Goal: Answer question/provide support: Share knowledge or assist other users

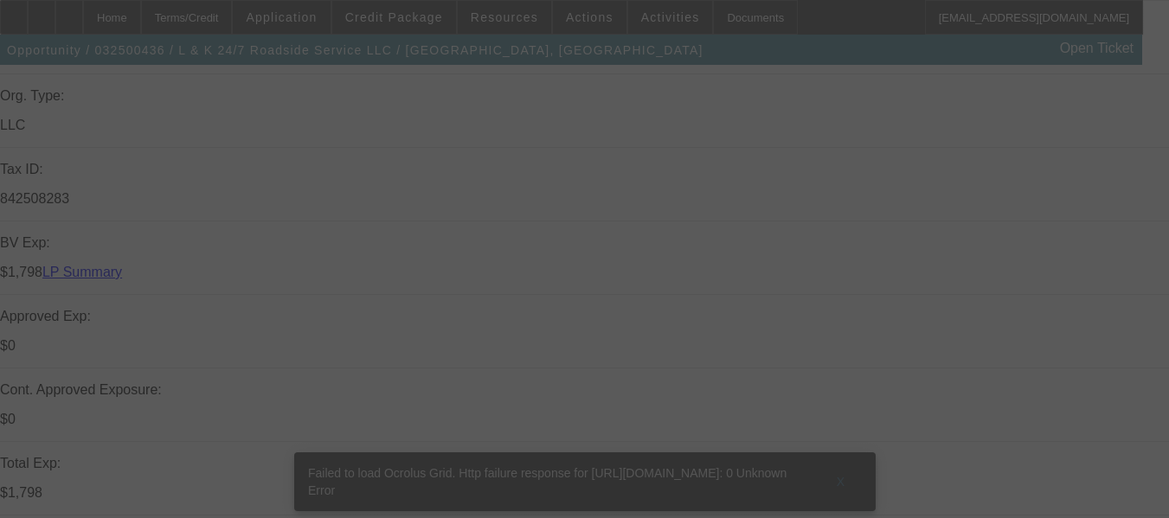
scroll to position [519, 0]
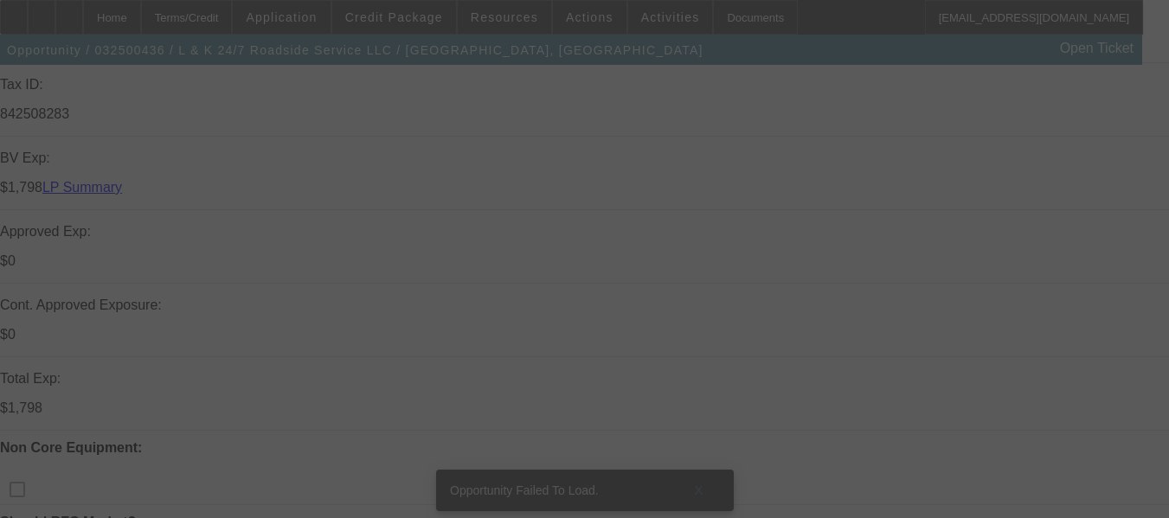
click at [674, 174] on div at bounding box center [584, 259] width 1169 height 518
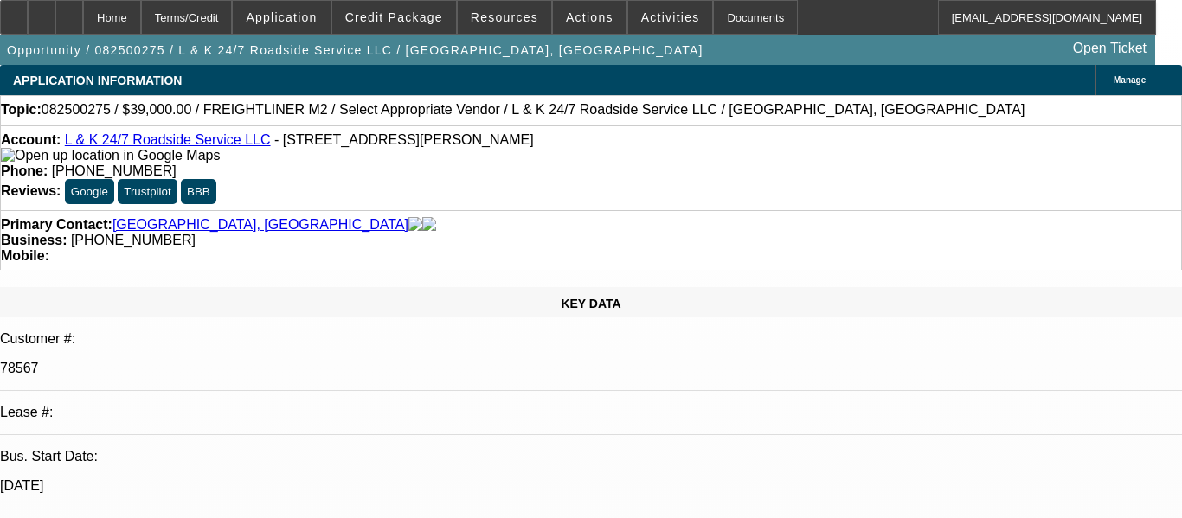
select select "0"
select select "2"
select select "0.1"
select select "1"
select select "2"
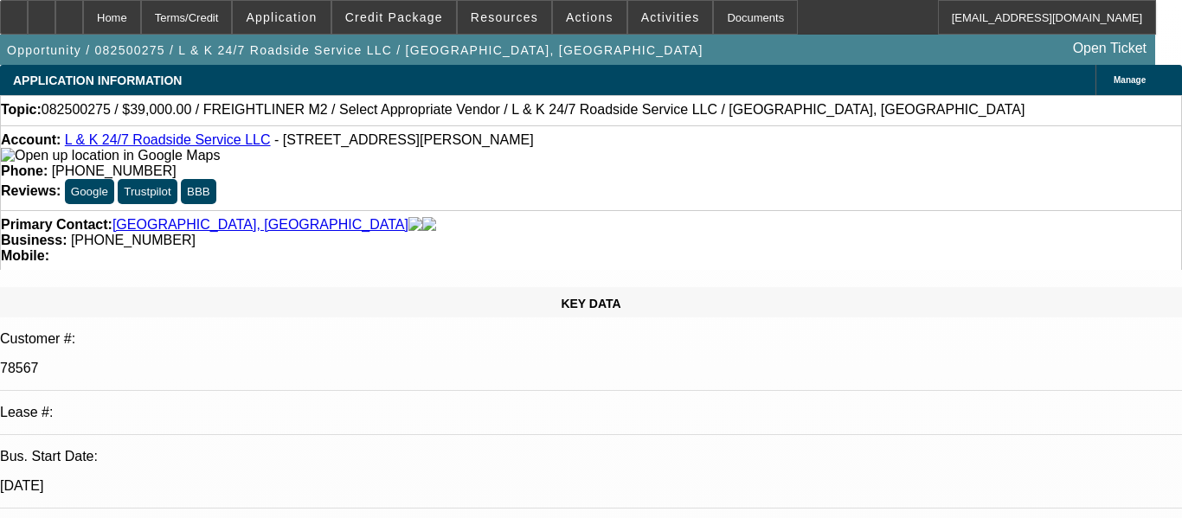
select select "4"
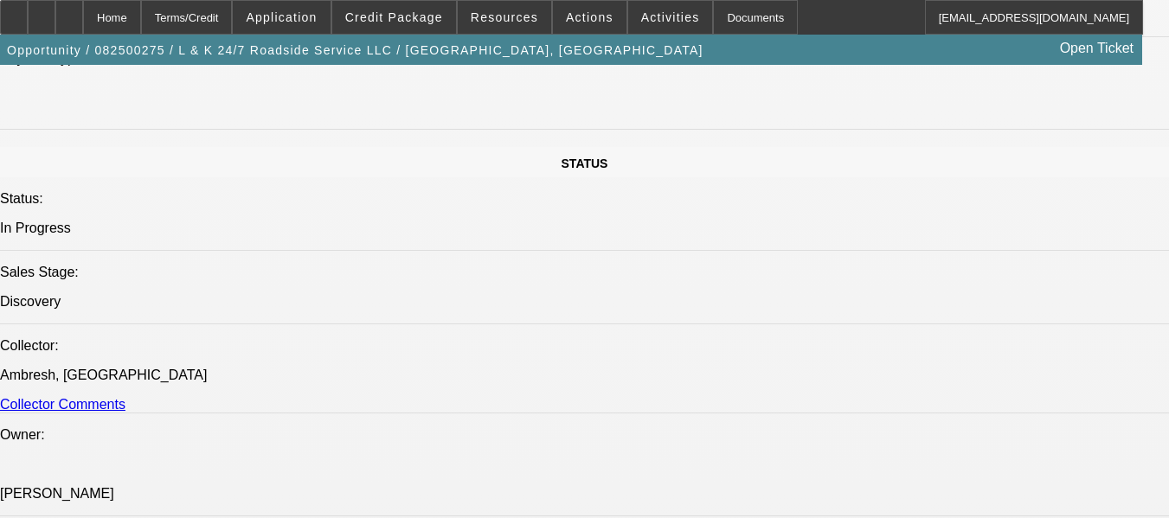
scroll to position [1817, 0]
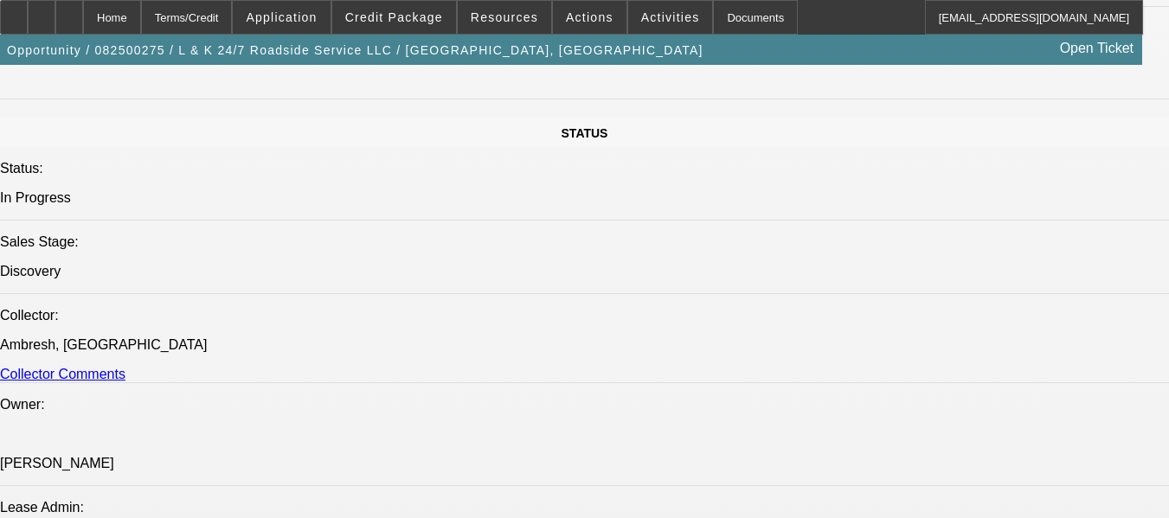
radio input "true"
paste textarea "GOOD PAY HISTORY, #01 WAS AN EARLY PAYOFF. #02 IS DISC5 AND ON GOING ACH. GPS N…"
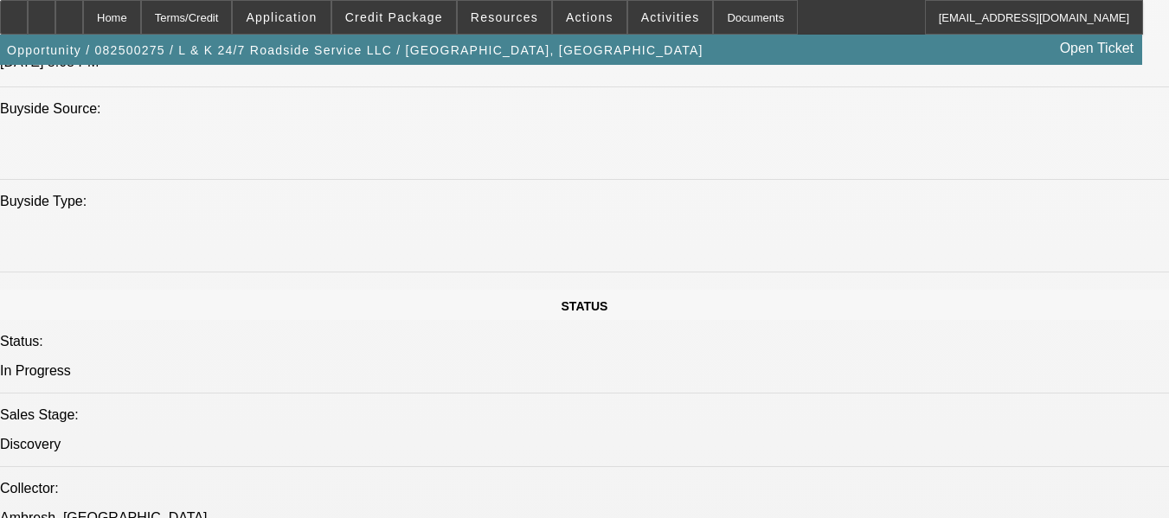
scroll to position [42, 0]
type textarea "GOOD PAY HISTORY, #01 WAS AN EARLY PAYOFF. #02 IS DISC5 AND ON GOING ACH. GPS N…"
radio input "false"
radio input "true"
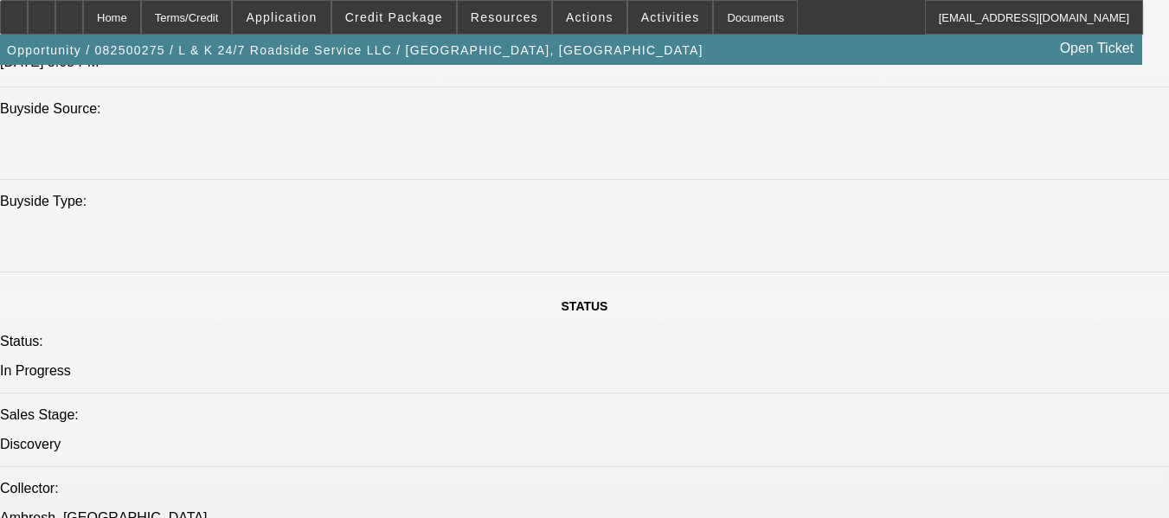
scroll to position [0, 0]
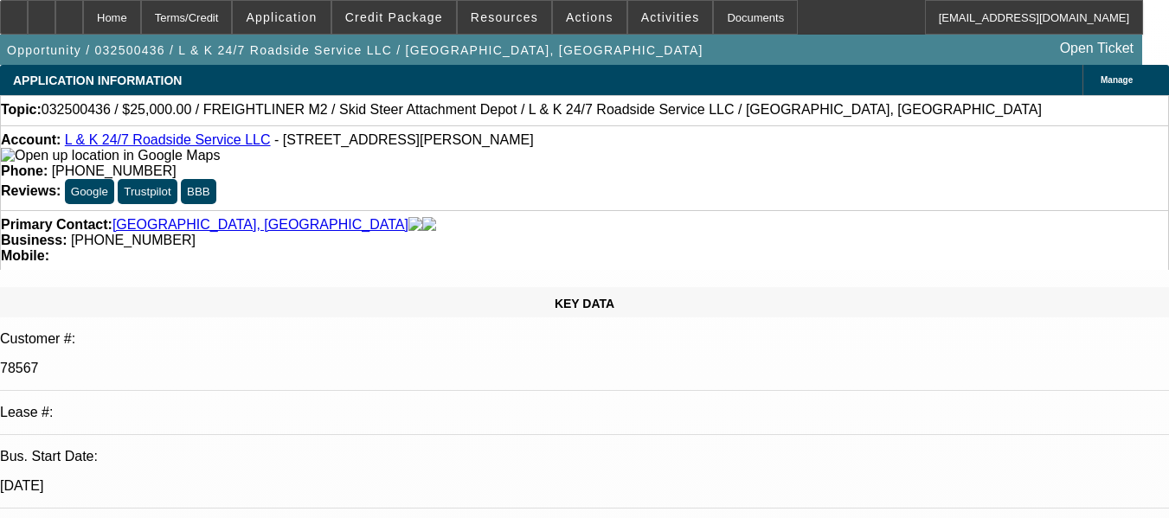
select select "0"
select select "0.1"
select select "0"
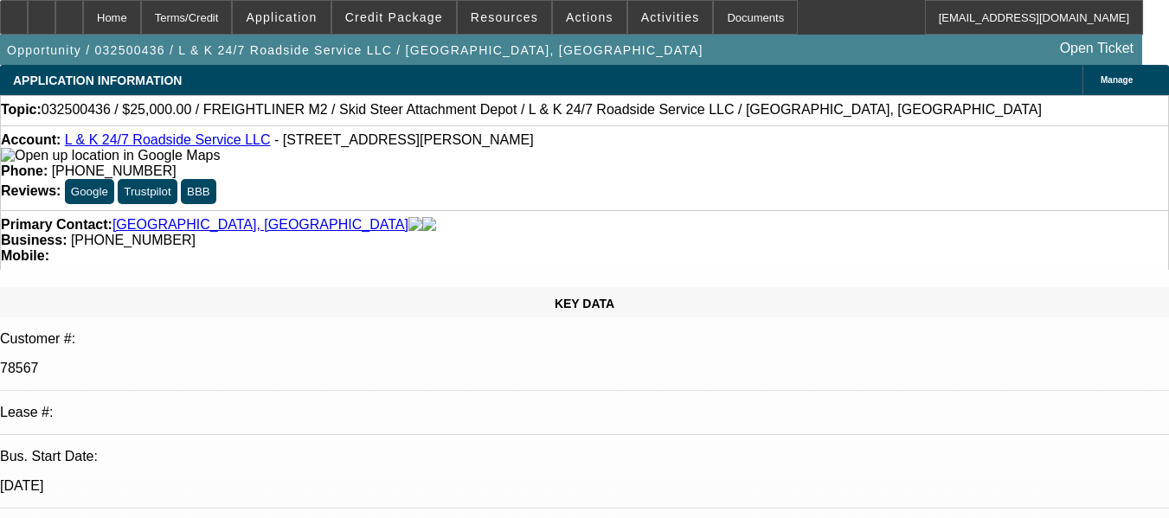
select select "0.1"
select select "0"
select select "0.1"
select select "0"
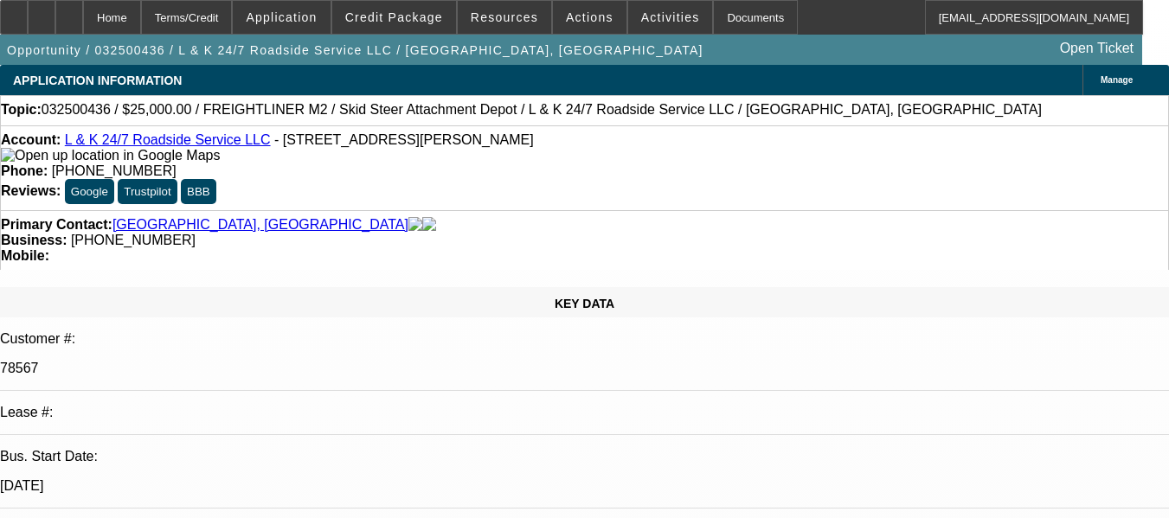
select select "0"
select select "0.1"
select select "1"
select select "4"
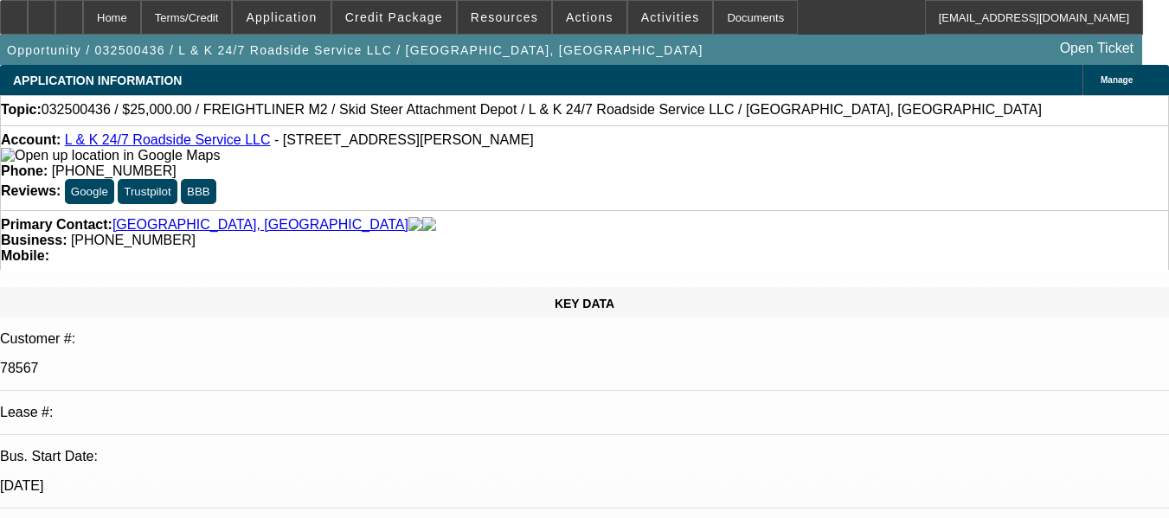
select select "1"
select select "3"
select select "4"
select select "1"
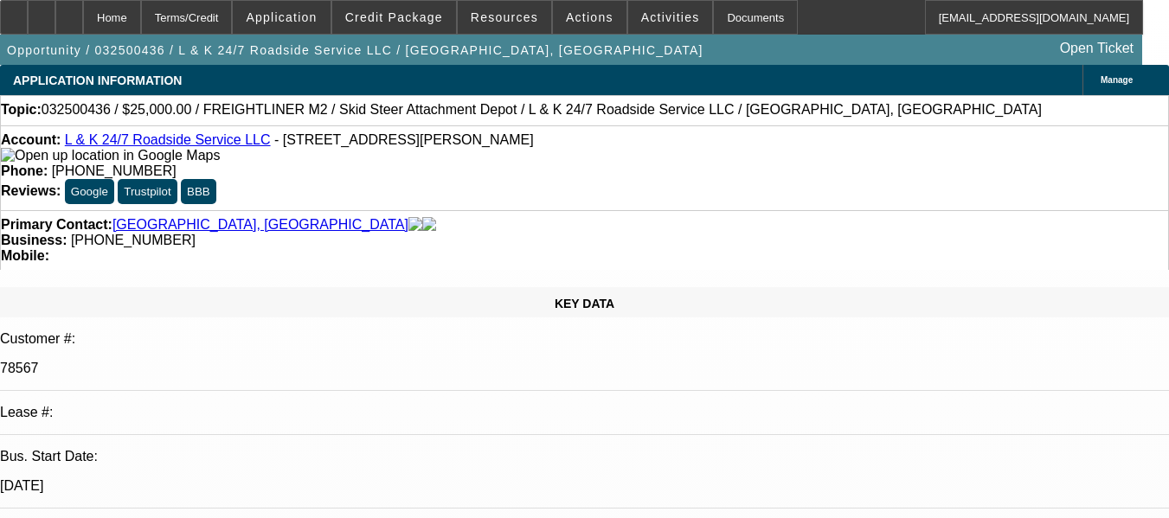
select select "4"
select select "1"
select select "4"
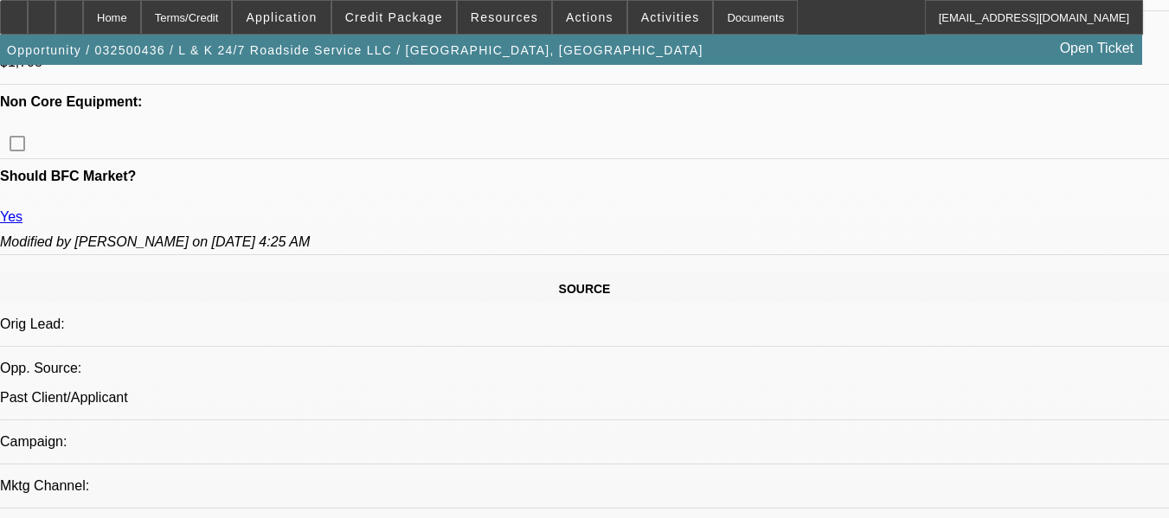
scroll to position [1038, 0]
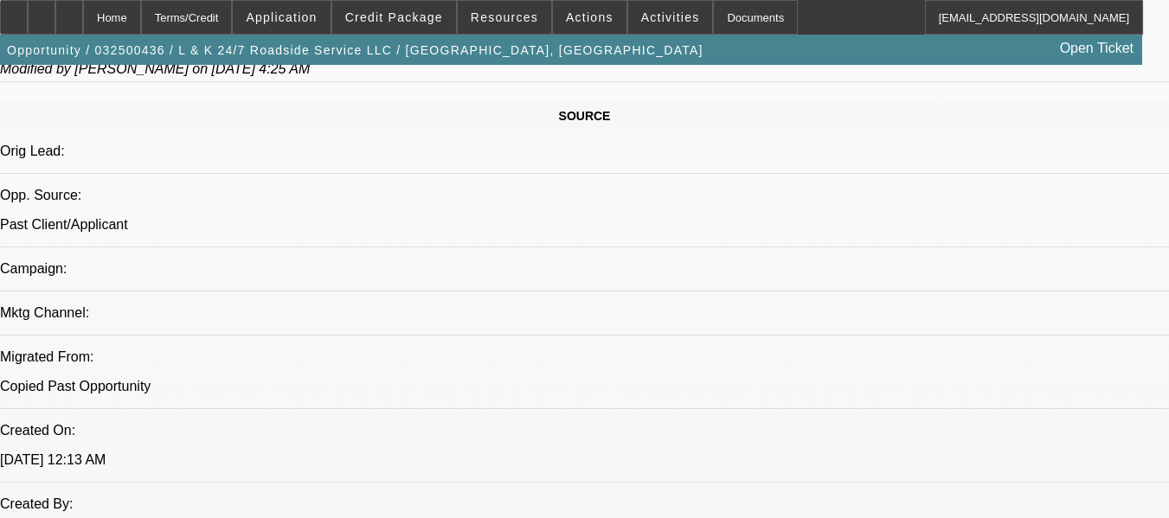
drag, startPoint x: 369, startPoint y: 363, endPoint x: 318, endPoint y: 343, distance: 54.3
copy span "GOOD PAY HISTORY, #01 WAS AN EARLY PAYOFF. #02 IS DISC5 AND ON GOING ACH. GPS N…"
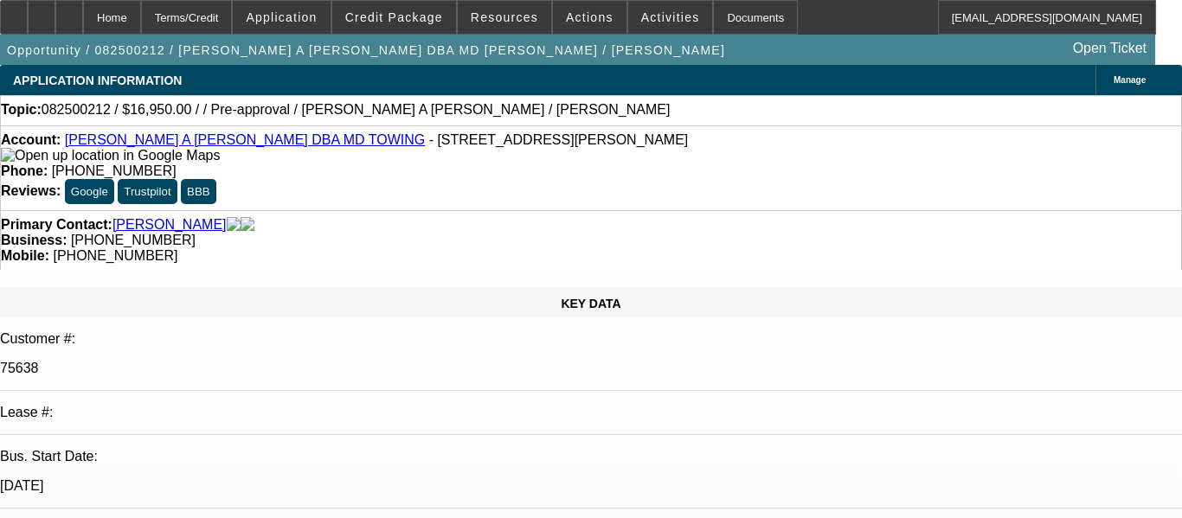
select select "0"
select select "2"
select select "0.1"
select select "1"
select select "2"
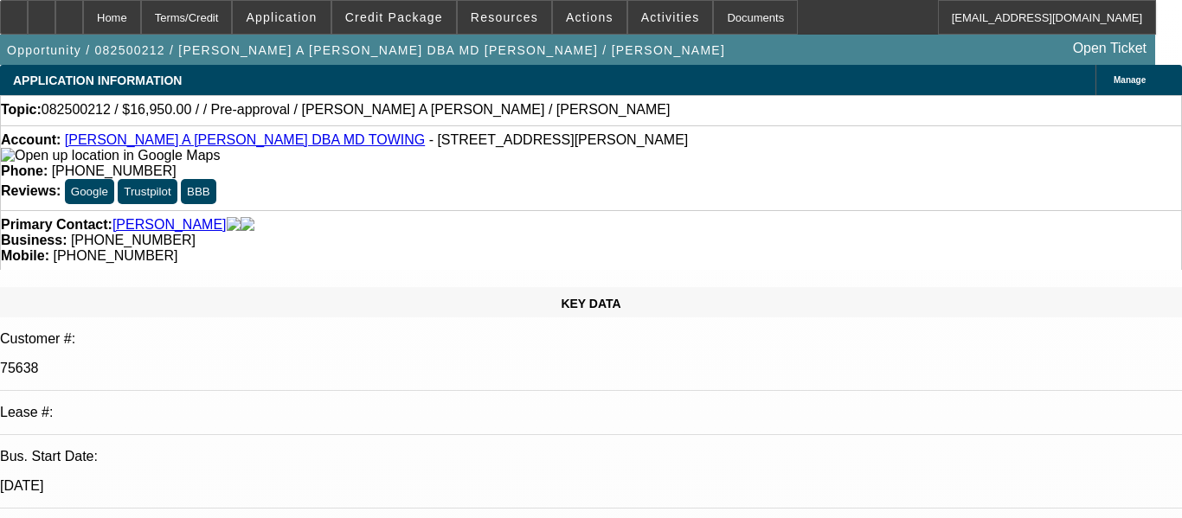
select select "4"
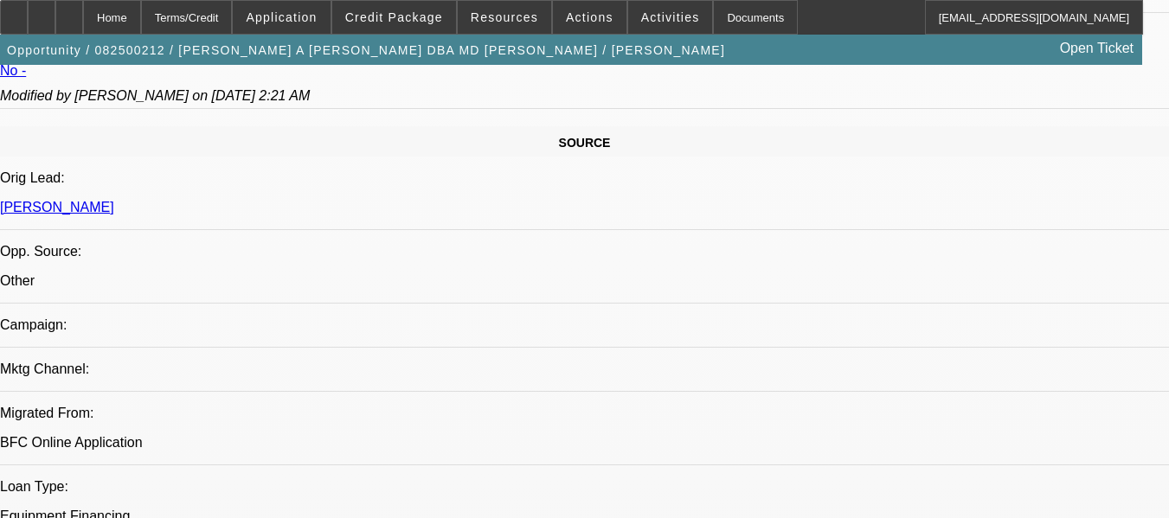
scroll to position [1038, 0]
